Goal: Task Accomplishment & Management: Use online tool/utility

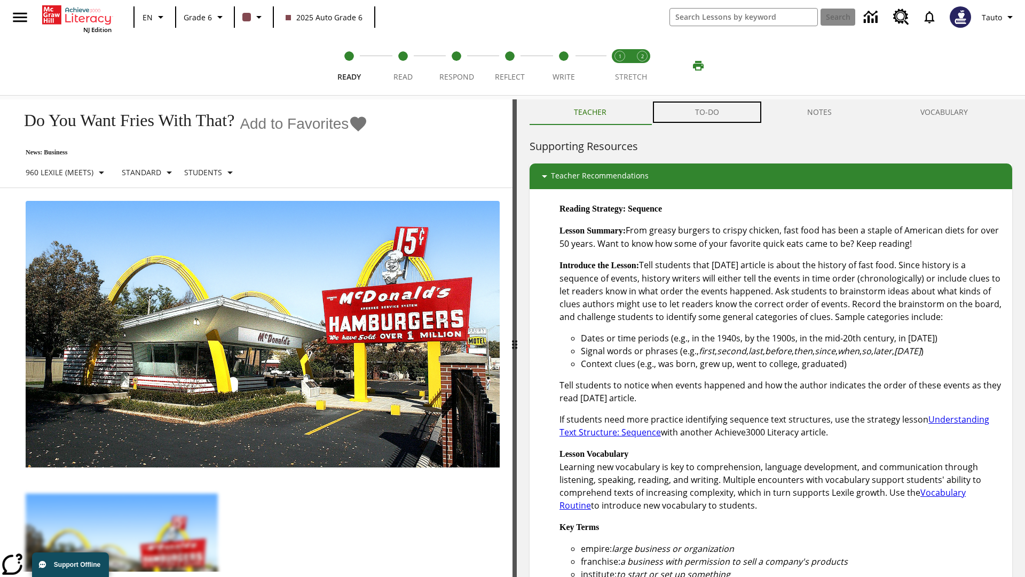
click at [707, 112] on button "TO-DO" at bounding box center [707, 112] width 113 height 26
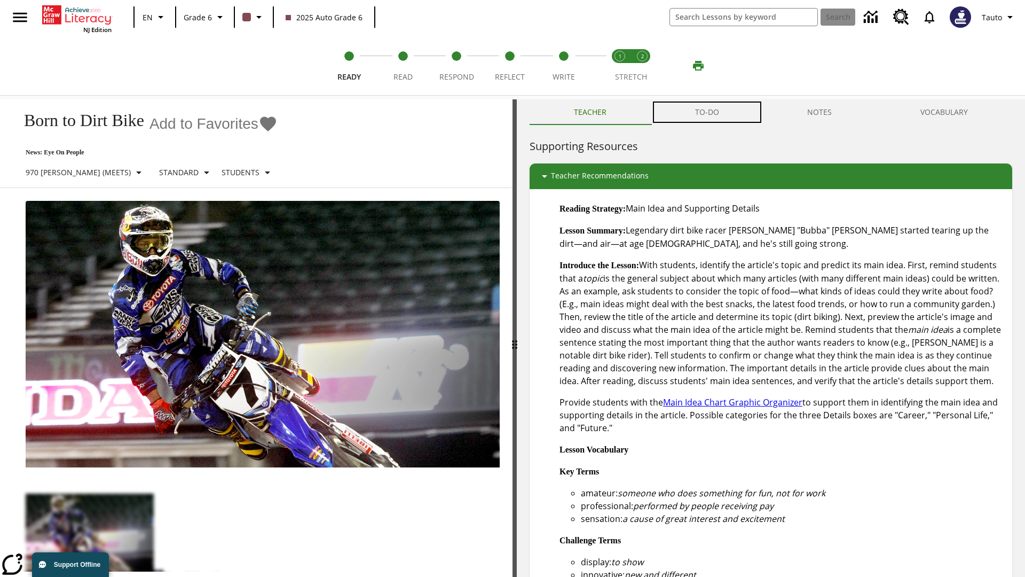
click at [707, 112] on button "TO-DO" at bounding box center [707, 112] width 113 height 26
